Goal: Find specific page/section: Find specific page/section

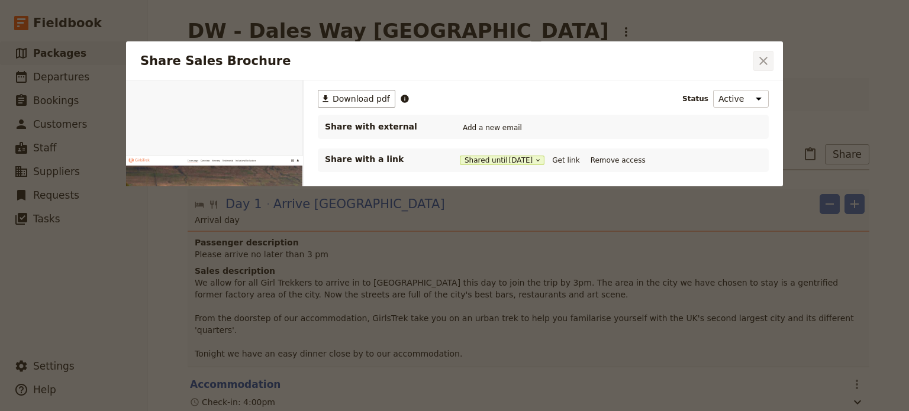
click at [761, 59] on icon "Close dialog" at bounding box center [763, 61] width 8 height 8
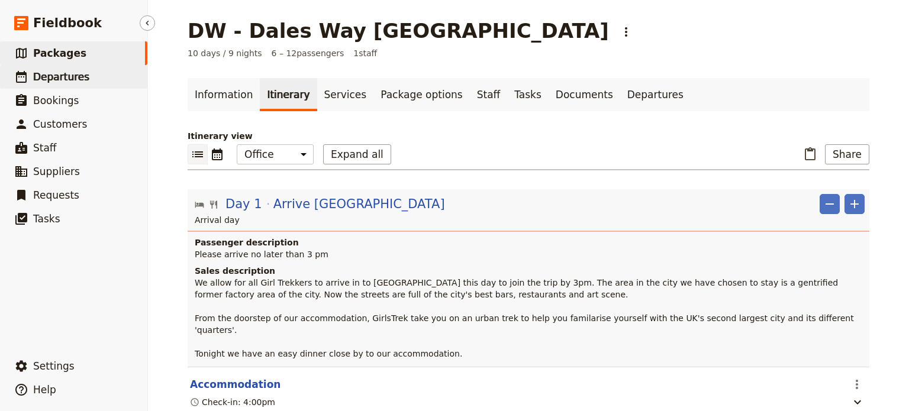
click at [64, 80] on span "Departures" at bounding box center [61, 77] width 56 height 12
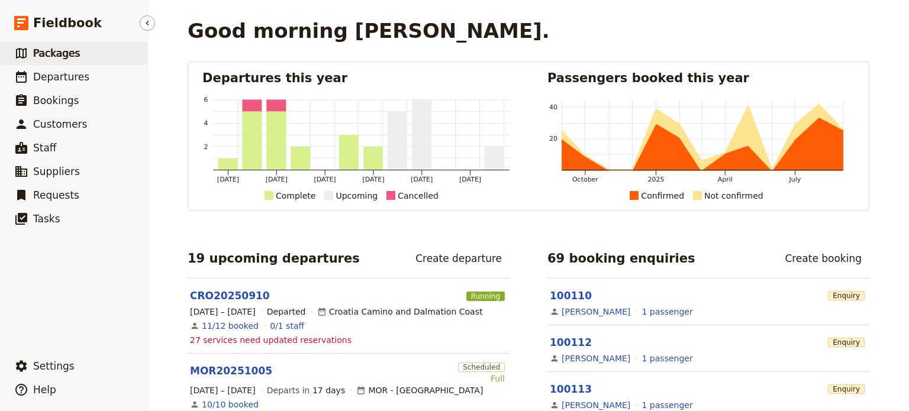
click at [57, 49] on span "Packages" at bounding box center [56, 53] width 47 height 12
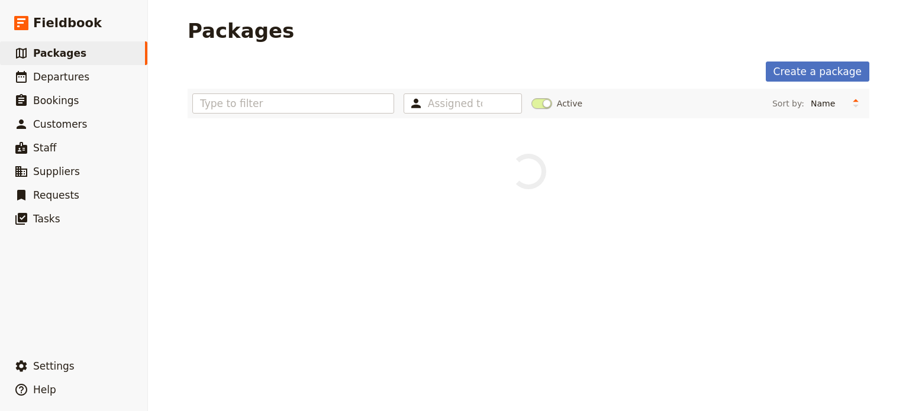
click at [254, 92] on div "Assigned to Active Sort by: Name Number of departures Duration Most recently up…" at bounding box center [529, 104] width 682 height 30
click at [253, 99] on input "text" at bounding box center [293, 104] width 202 height 20
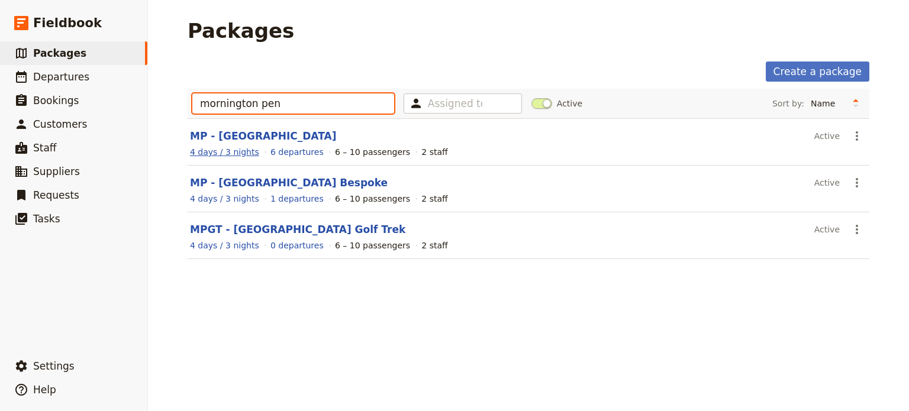
type input "mornington pen"
click at [245, 153] on span "4 days / 3 nights" at bounding box center [224, 151] width 69 height 9
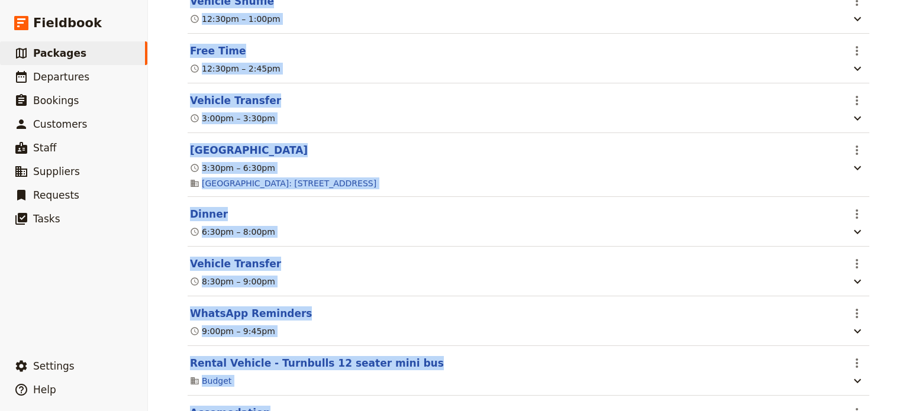
drag, startPoint x: 183, startPoint y: 204, endPoint x: 347, endPoint y: 333, distance: 208.2
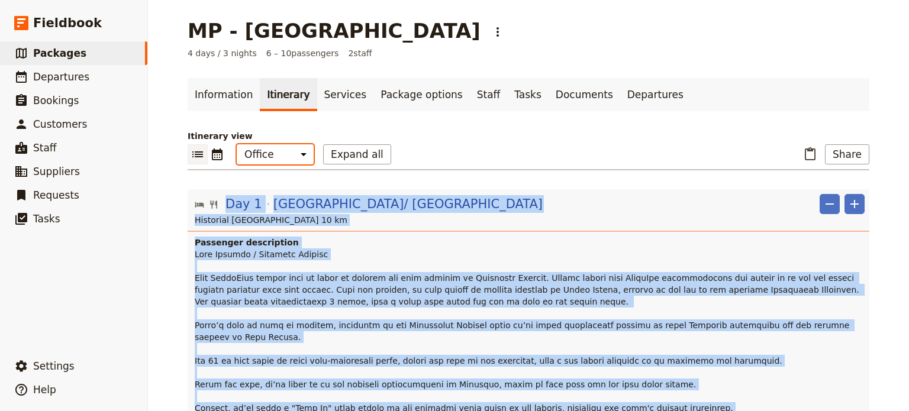
click at [294, 151] on select "Office Guide Passenger Sales" at bounding box center [275, 154] width 77 height 20
click at [257, 239] on h4 "Passenger description" at bounding box center [530, 243] width 670 height 12
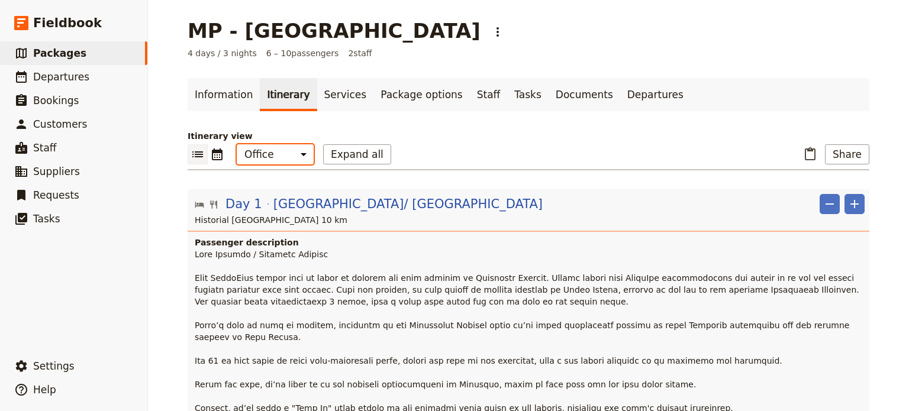
click at [286, 155] on select "Office Guide Passenger Sales" at bounding box center [275, 154] width 77 height 20
select select "MARKETING"
click at [237, 144] on select "Office Guide Passenger Sales" at bounding box center [275, 154] width 77 height 20
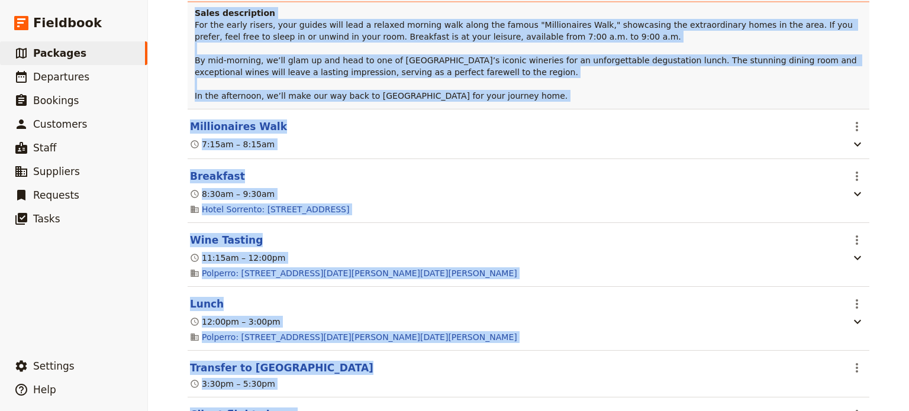
scroll to position [1735, 0]
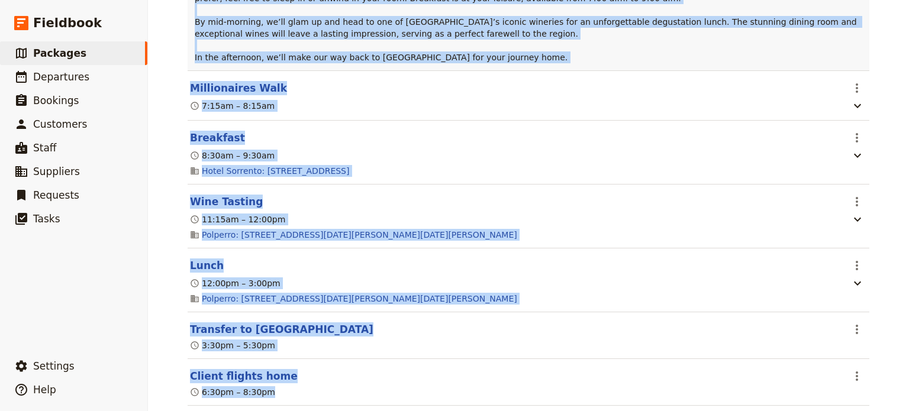
drag, startPoint x: 182, startPoint y: 194, endPoint x: 356, endPoint y: 373, distance: 249.1
copy div "Lor 9 Ipsumdolo/ Sita Consec Adipisci Elit ​ ​ Seddoeius Tempo Incidi Utla 72 e…"
